Goal: Book appointment/travel/reservation

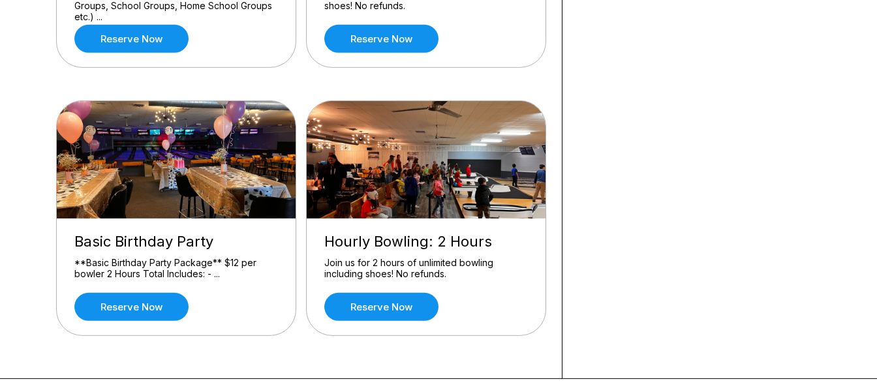
scroll to position [342, 0]
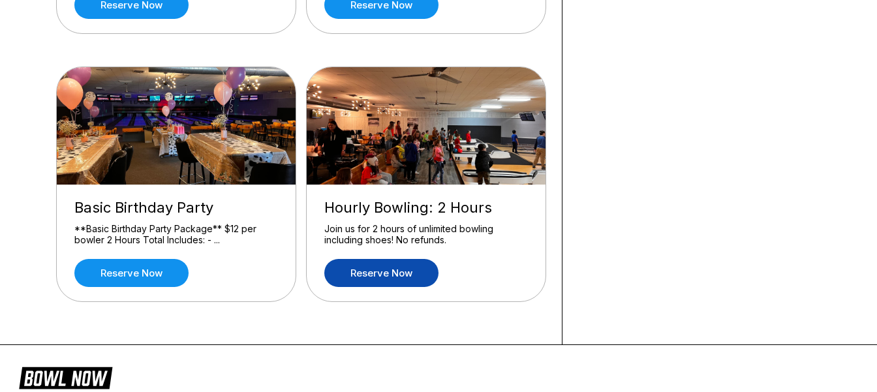
click at [404, 275] on link "Reserve now" at bounding box center [381, 273] width 114 height 28
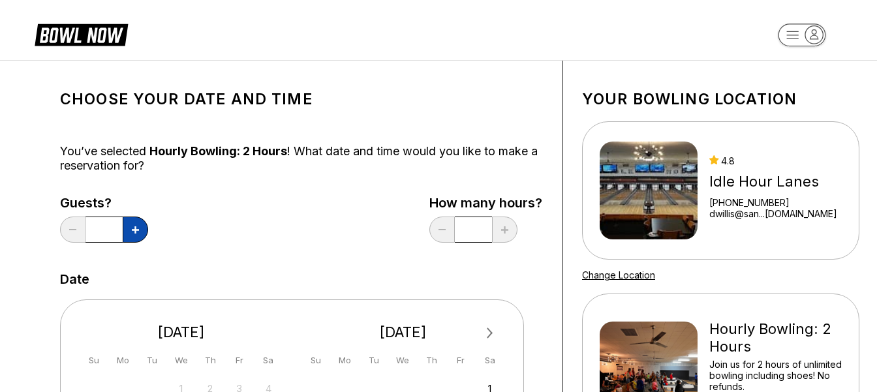
click at [136, 233] on icon at bounding box center [135, 229] width 7 height 7
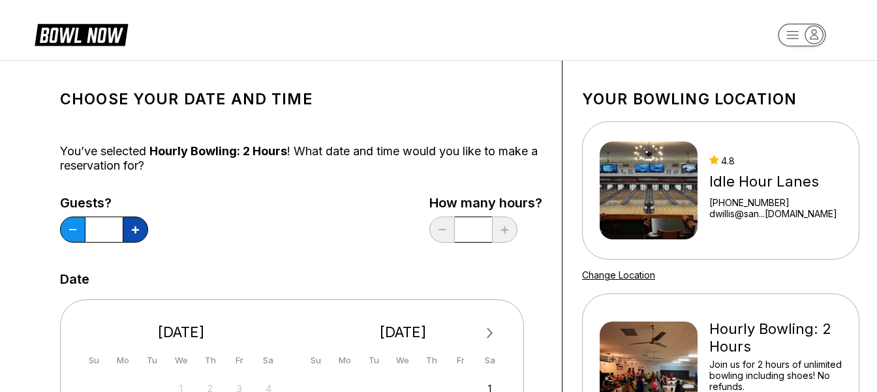
click at [136, 233] on icon at bounding box center [135, 229] width 7 height 7
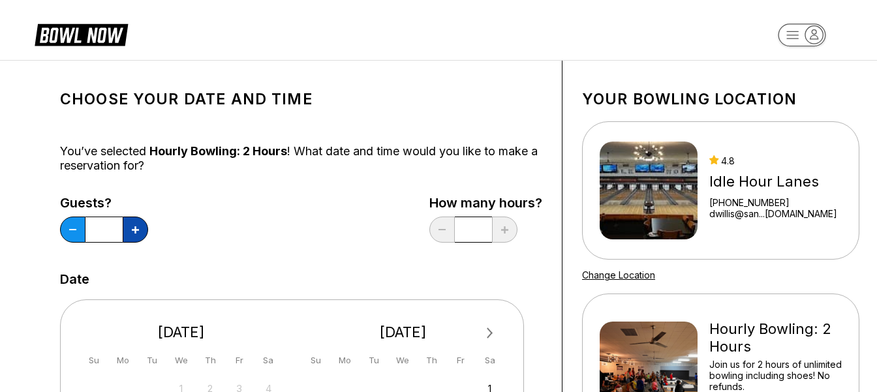
click at [135, 232] on icon at bounding box center [135, 229] width 7 height 7
click at [134, 232] on icon at bounding box center [135, 229] width 7 height 7
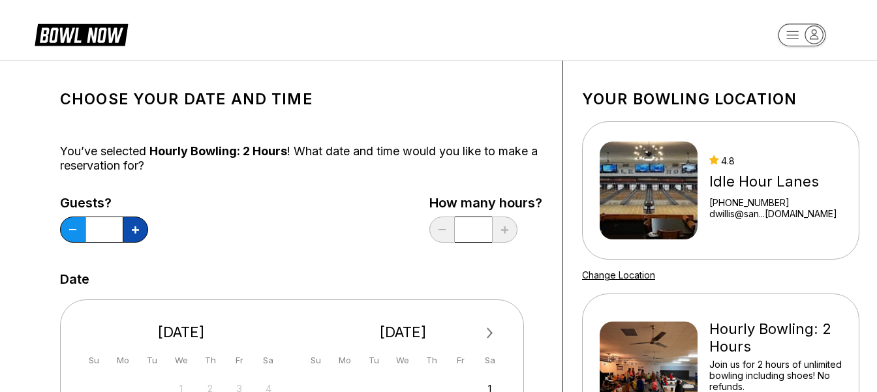
click at [134, 232] on icon at bounding box center [135, 229] width 7 height 7
click at [133, 232] on icon at bounding box center [135, 229] width 7 height 7
click at [74, 230] on icon at bounding box center [72, 229] width 7 height 1
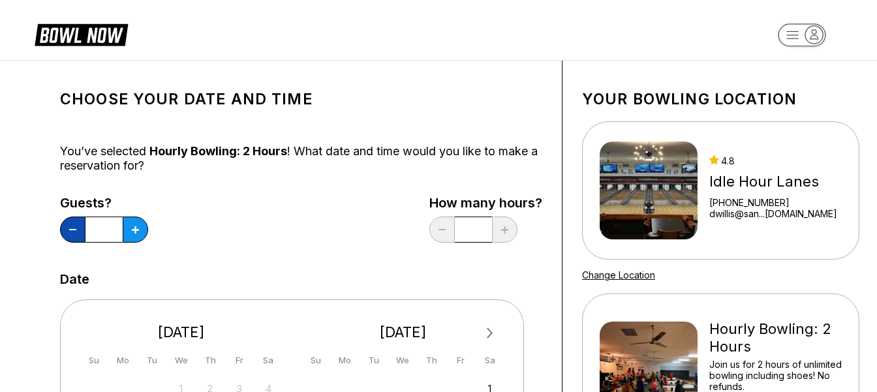
click at [74, 230] on icon at bounding box center [72, 229] width 7 height 1
click at [136, 230] on icon at bounding box center [135, 229] width 7 height 7
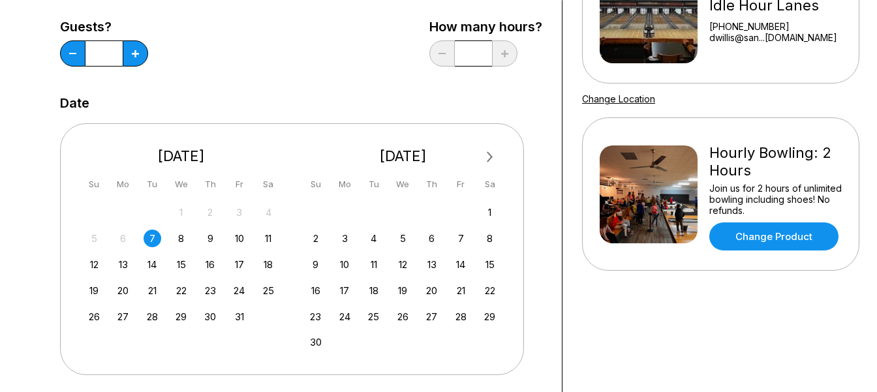
scroll to position [205, 0]
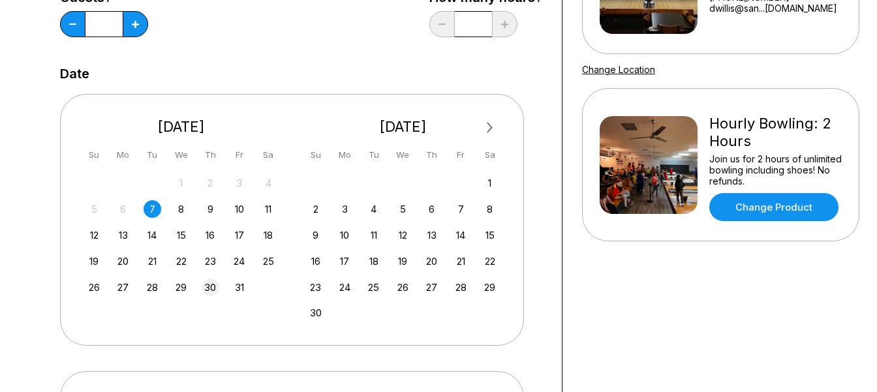
click at [214, 288] on div "30" at bounding box center [211, 287] width 18 height 18
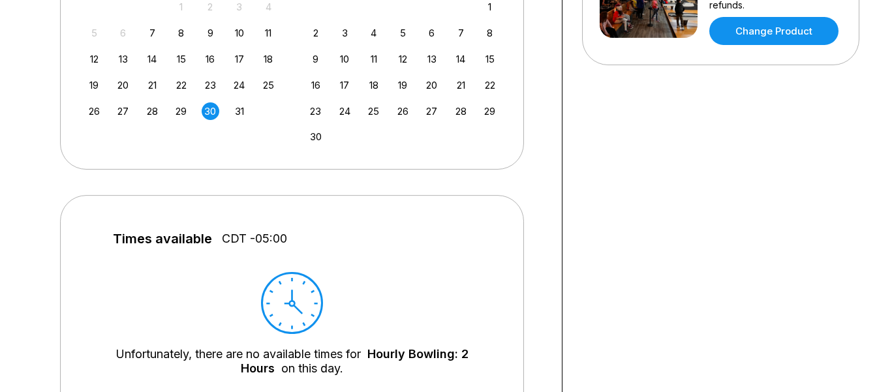
scroll to position [137, 0]
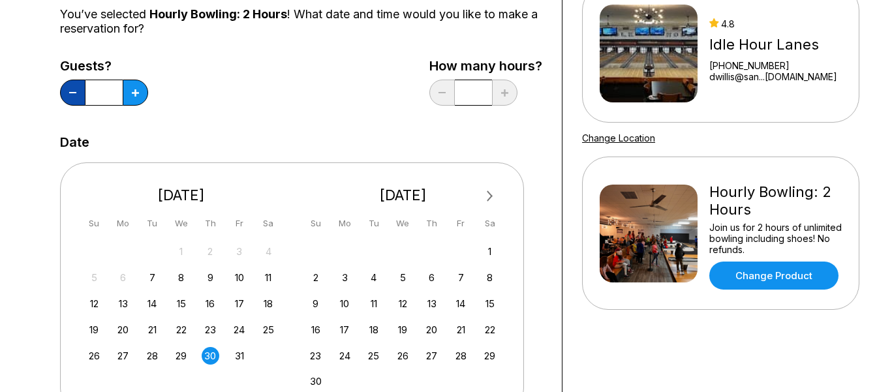
click at [72, 91] on button at bounding box center [72, 93] width 25 height 26
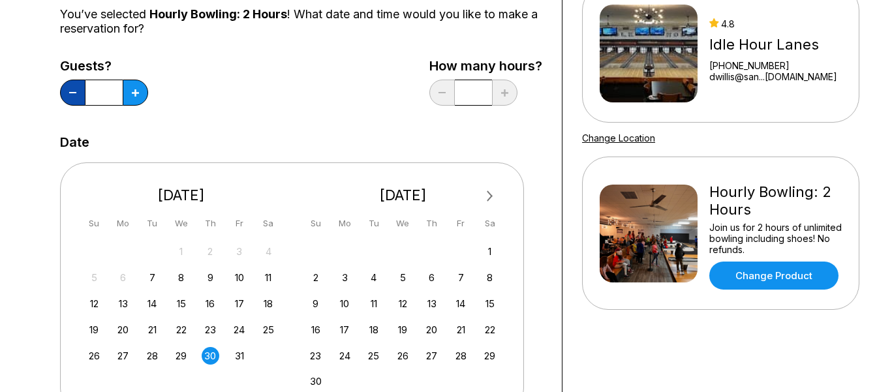
click at [72, 91] on button at bounding box center [72, 93] width 25 height 26
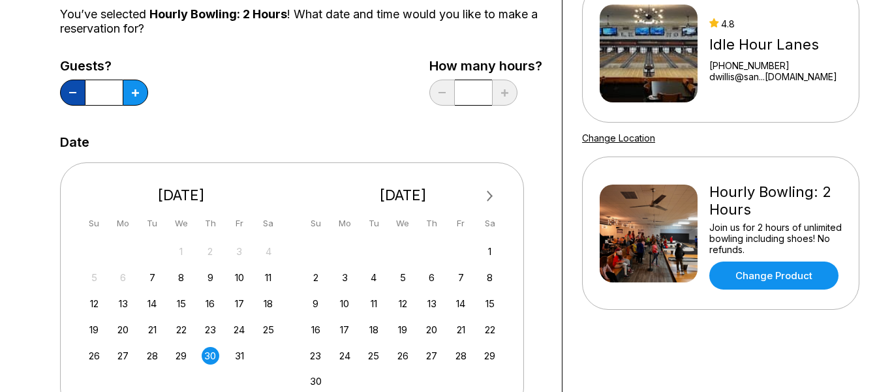
click at [72, 91] on button at bounding box center [72, 93] width 25 height 26
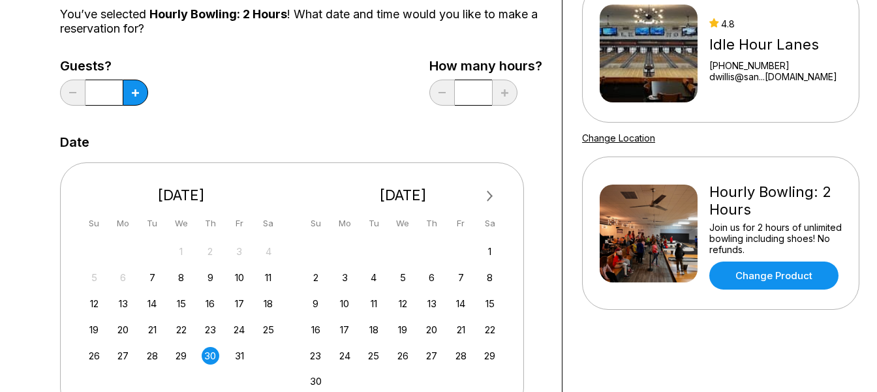
type input "*"
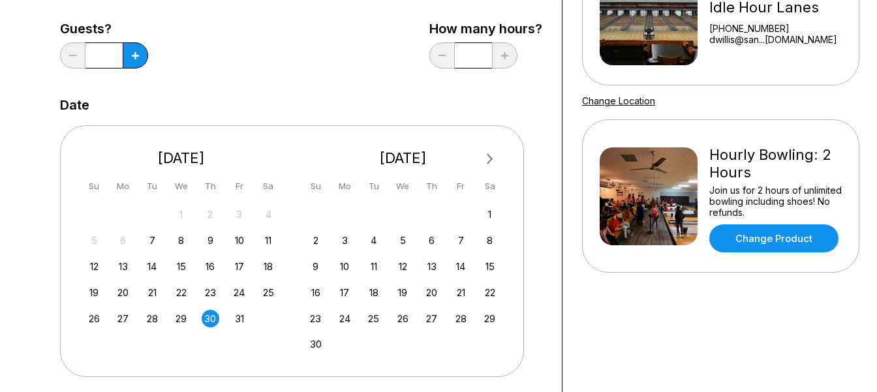
scroll to position [205, 0]
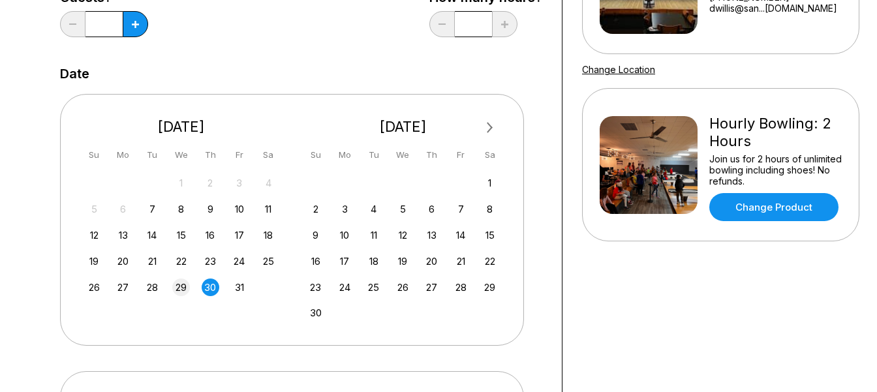
click at [187, 288] on div "29" at bounding box center [181, 287] width 18 height 18
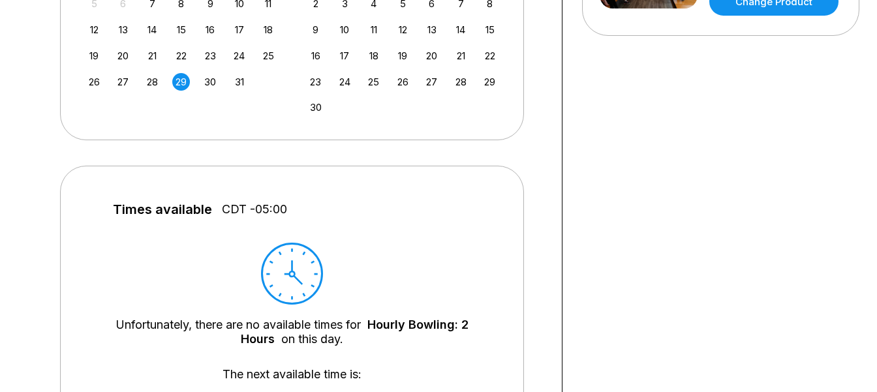
scroll to position [479, 0]
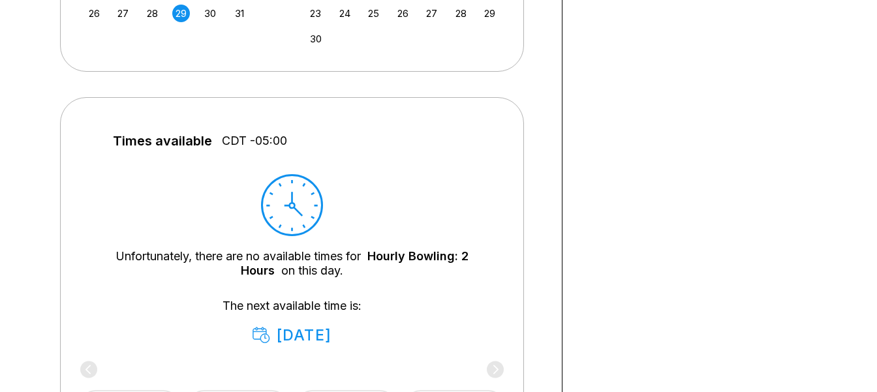
click at [209, 13] on div "30" at bounding box center [211, 14] width 18 height 18
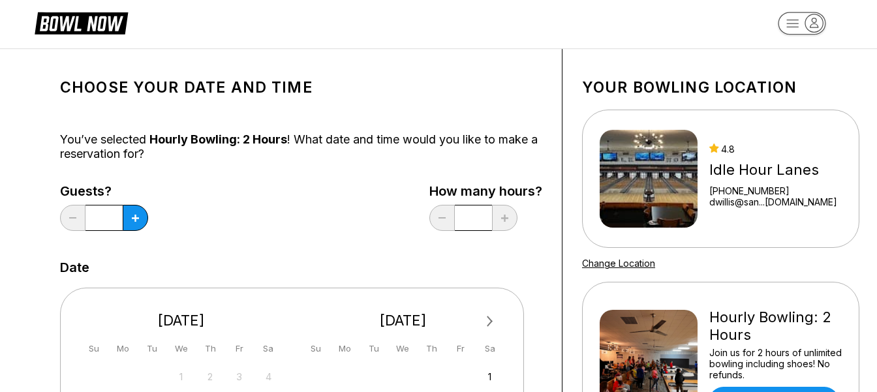
scroll to position [0, 0]
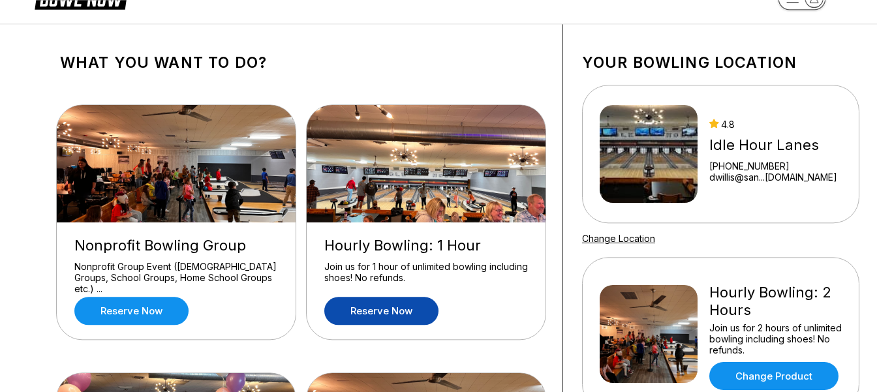
scroll to position [68, 0]
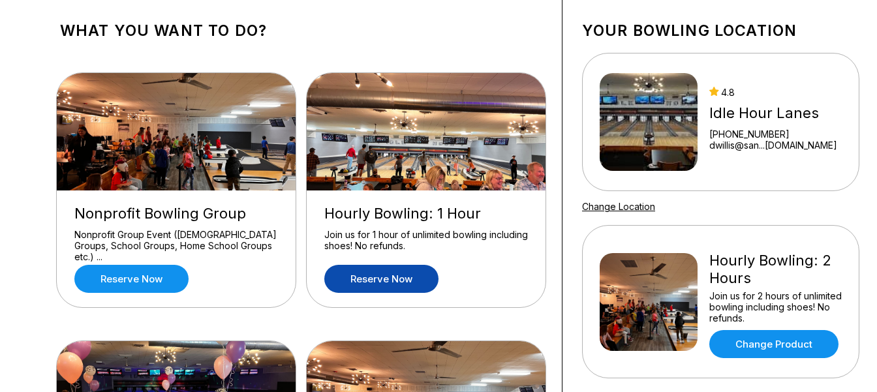
click at [393, 275] on link "Reserve now" at bounding box center [381, 279] width 114 height 28
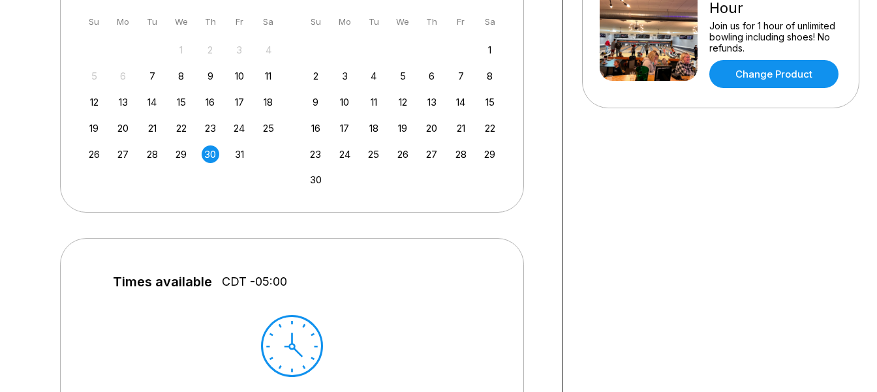
scroll to position [342, 0]
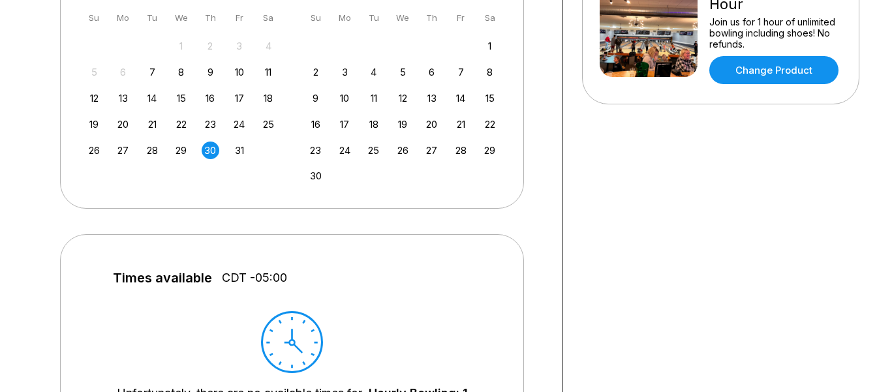
click at [208, 151] on div "30" at bounding box center [211, 151] width 18 height 18
click at [183, 148] on div "29" at bounding box center [181, 151] width 18 height 18
click at [210, 149] on div "30" at bounding box center [211, 151] width 18 height 18
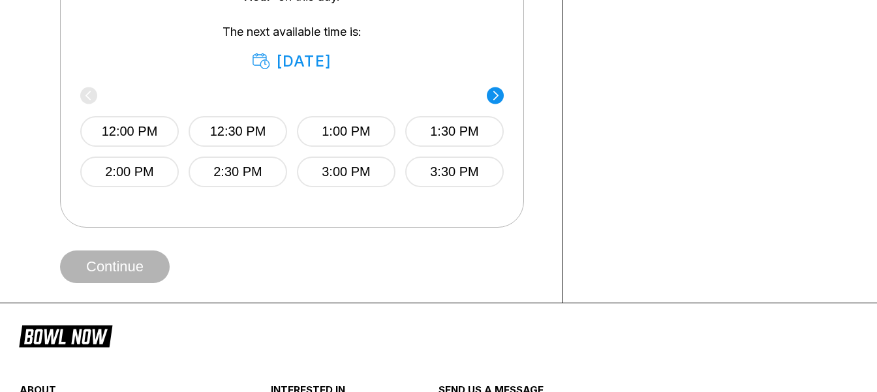
scroll to position [616, 0]
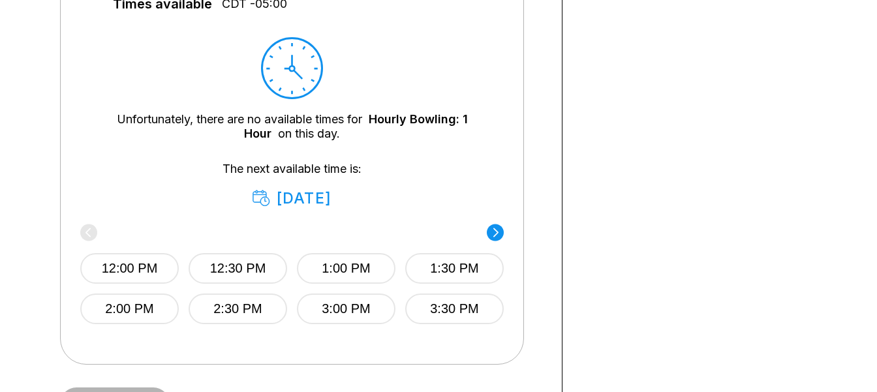
click at [494, 228] on icon at bounding box center [495, 233] width 17 height 18
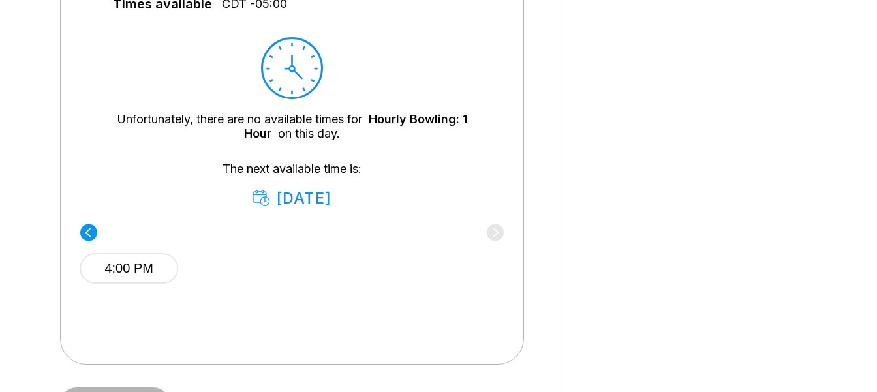
click at [492, 228] on div "4:00 PM" at bounding box center [291, 266] width 423 height 78
click at [89, 226] on circle at bounding box center [88, 232] width 17 height 17
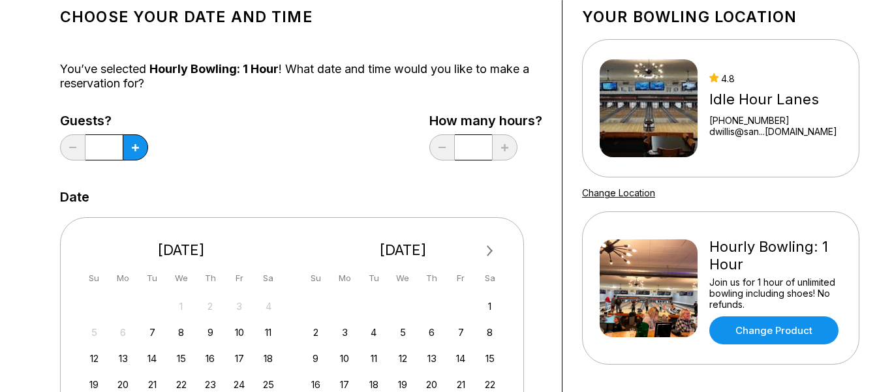
scroll to position [0, 0]
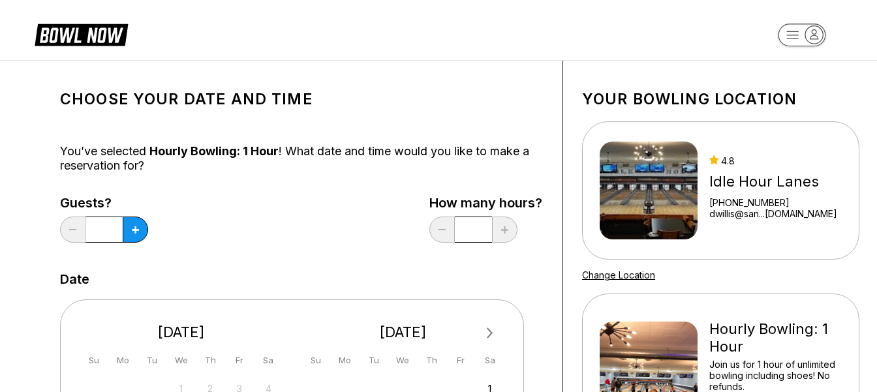
click at [773, 184] on div "Idle Hour Lanes" at bounding box center [773, 182] width 128 height 18
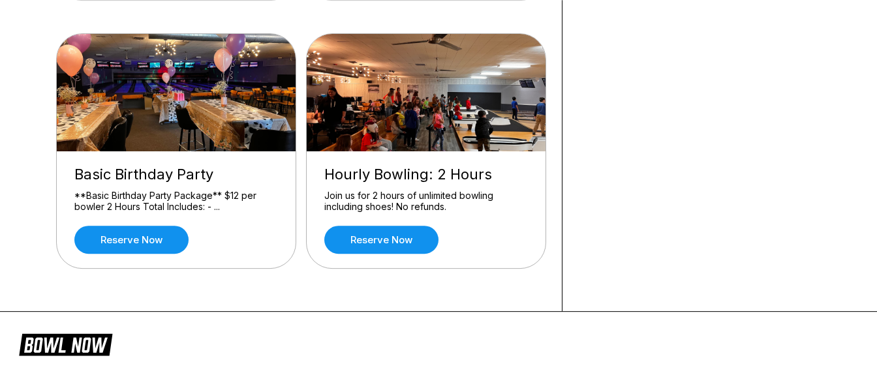
scroll to position [411, 0]
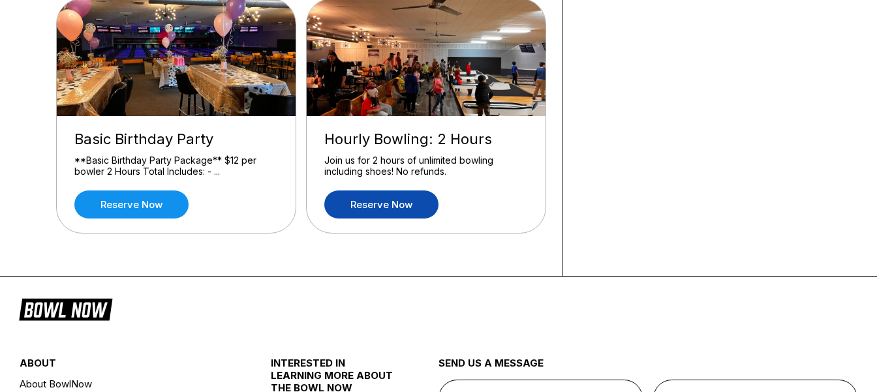
click at [383, 205] on link "Reserve now" at bounding box center [381, 204] width 114 height 28
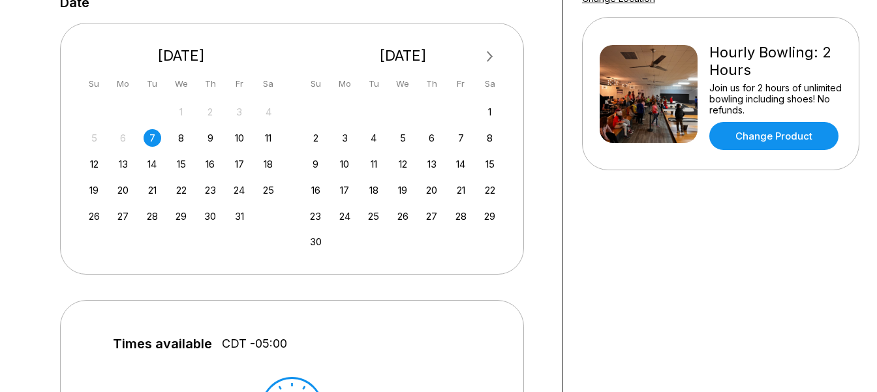
scroll to position [205, 0]
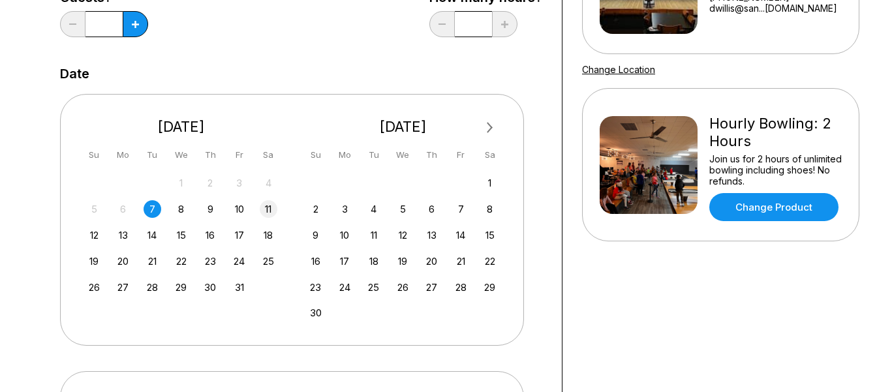
click at [266, 214] on div "11" at bounding box center [269, 209] width 18 height 18
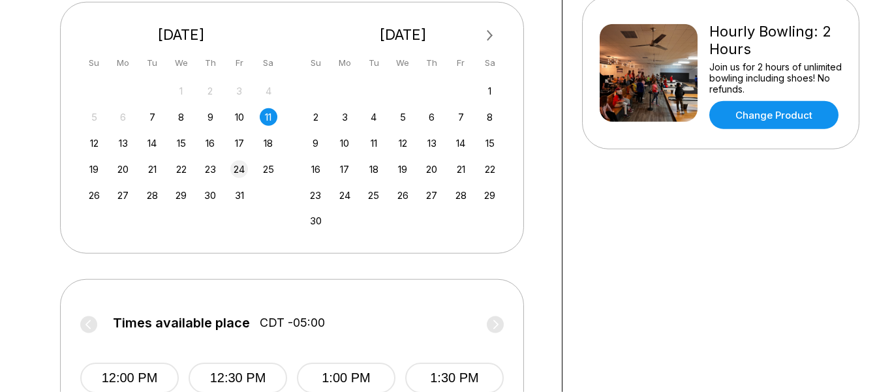
scroll to position [274, 0]
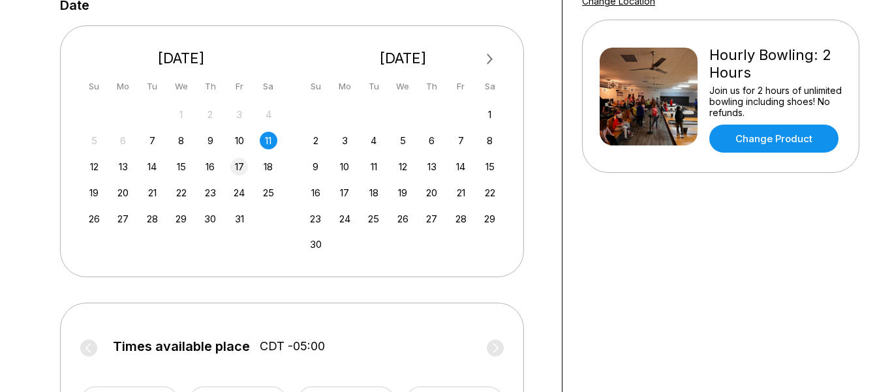
click at [233, 168] on div "17" at bounding box center [239, 167] width 18 height 18
click at [240, 192] on div "24" at bounding box center [239, 193] width 18 height 18
click at [121, 217] on div "27" at bounding box center [123, 219] width 18 height 18
click at [130, 168] on div "13" at bounding box center [123, 167] width 18 height 18
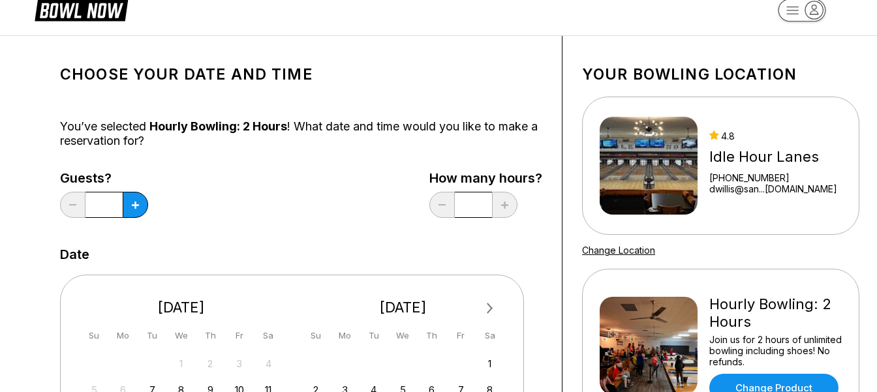
scroll to position [0, 0]
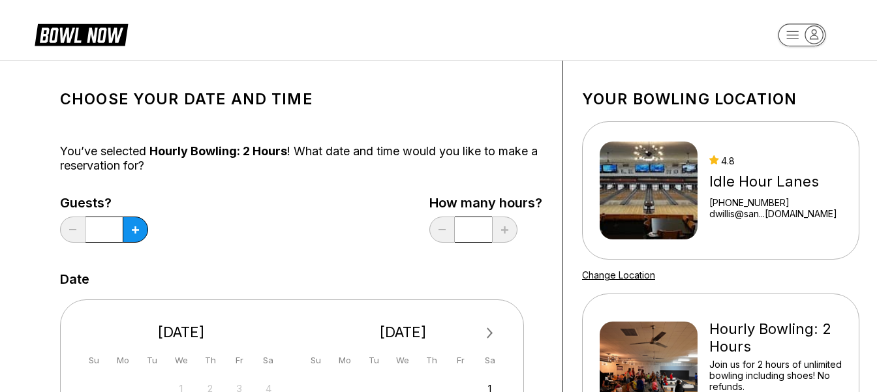
click at [777, 179] on div "Idle Hour Lanes" at bounding box center [773, 182] width 128 height 18
click at [753, 151] on div "4.8 Idle Hour Lanes [PHONE_NUMBER] dwillis@san...[DOMAIN_NAME]" at bounding box center [717, 191] width 237 height 98
